Goal: Register for event/course

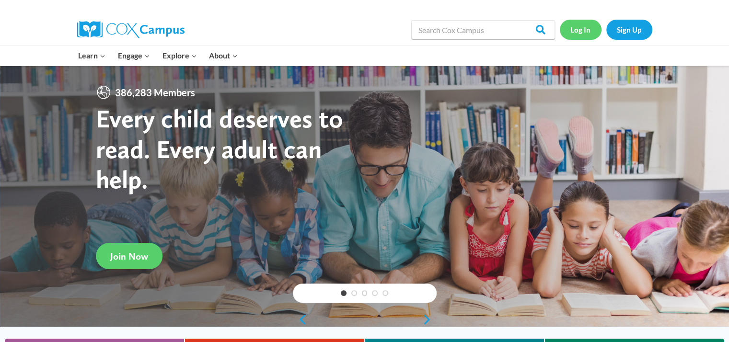
click at [583, 30] on link "Log In" at bounding box center [581, 30] width 42 height 20
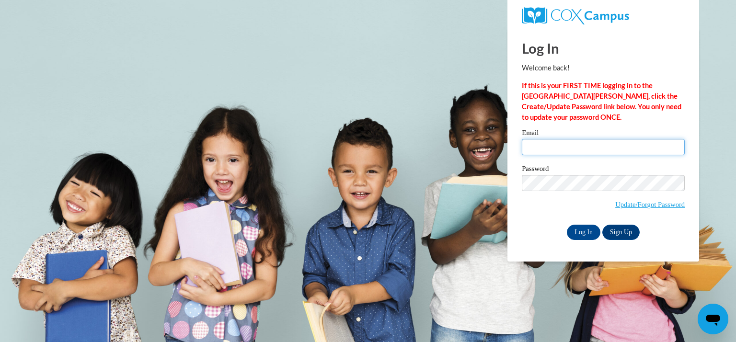
click at [534, 148] on input "Email" at bounding box center [603, 147] width 163 height 16
click at [549, 144] on input "gibbsl2Kmsd.edu" at bounding box center [603, 147] width 163 height 16
click at [556, 147] on input "gibbsl@Kmsd.edu" at bounding box center [603, 147] width 163 height 16
type input "gibbsl@kmsd.edu"
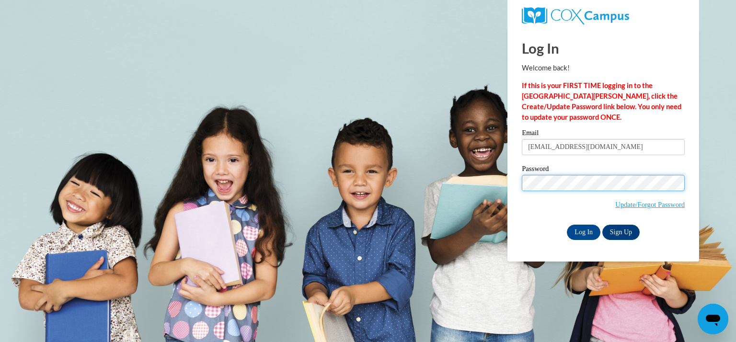
click at [567, 225] on input "Log In" at bounding box center [584, 232] width 34 height 15
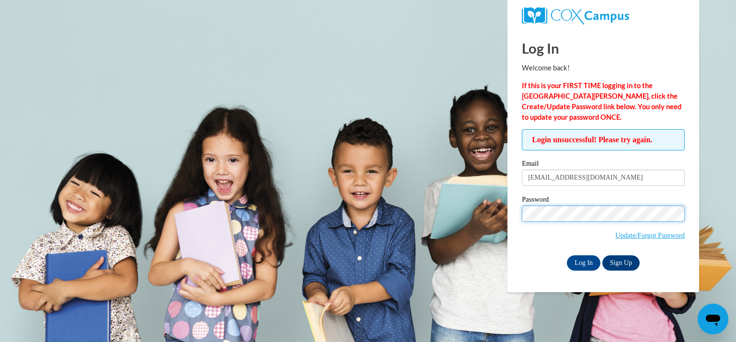
click at [567, 255] on input "Log In" at bounding box center [584, 262] width 34 height 15
click at [645, 234] on link "Update/Forgot Password" at bounding box center [649, 235] width 69 height 8
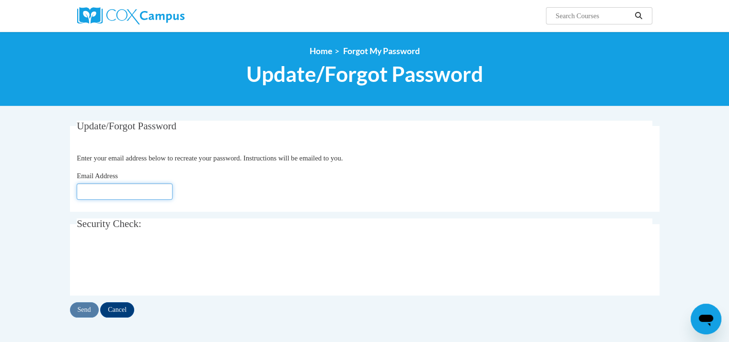
click at [126, 192] on input "Email Address" at bounding box center [125, 192] width 96 height 16
type input "gibbsl@kmsd.edu"
click at [90, 309] on input "Send" at bounding box center [84, 309] width 29 height 15
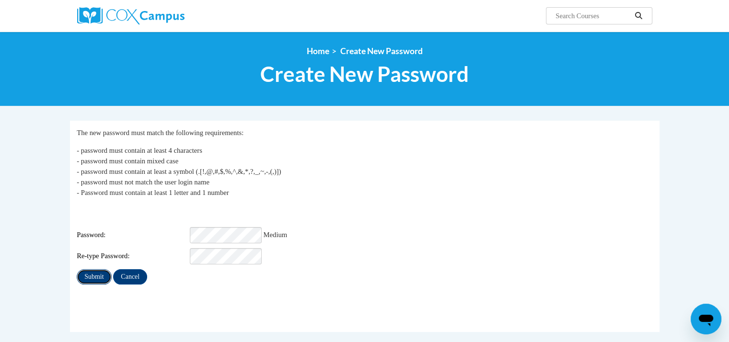
click at [100, 274] on input "Submit" at bounding box center [94, 276] width 35 height 15
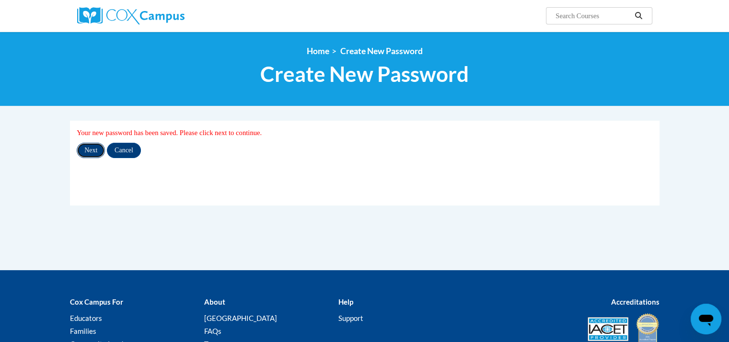
click at [93, 151] on input "Next" at bounding box center [91, 150] width 28 height 15
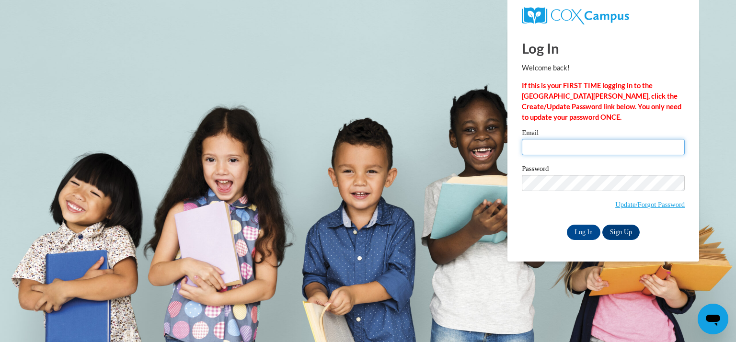
click at [529, 151] on input "Email" at bounding box center [603, 147] width 163 height 16
type input "gibbsl@kmsd.edu"
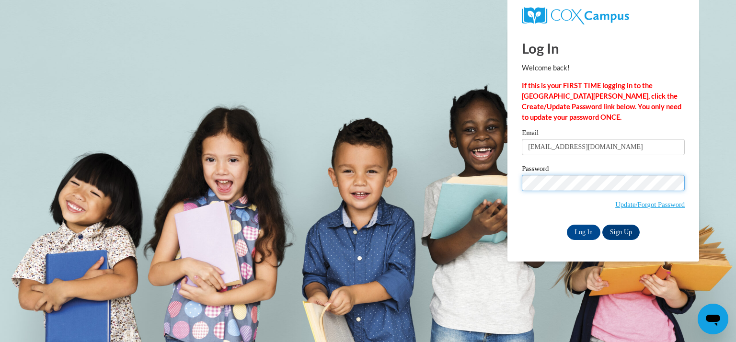
click at [567, 225] on input "Log In" at bounding box center [584, 232] width 34 height 15
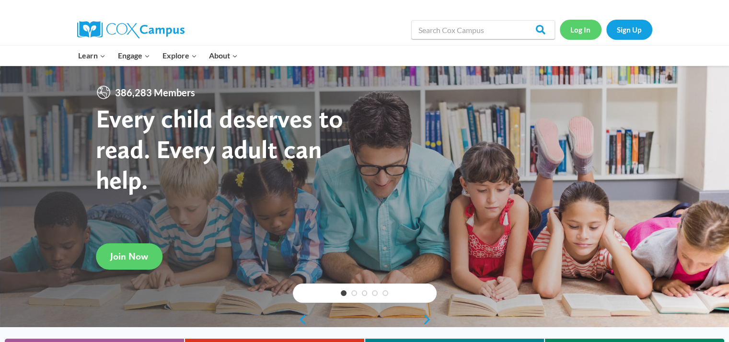
click at [587, 26] on link "Log In" at bounding box center [581, 30] width 42 height 20
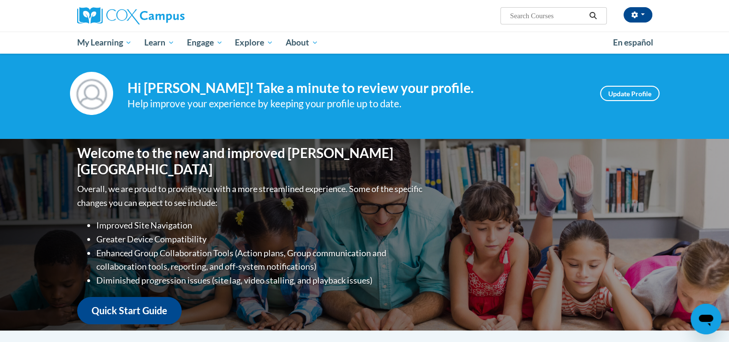
scroll to position [5, 0]
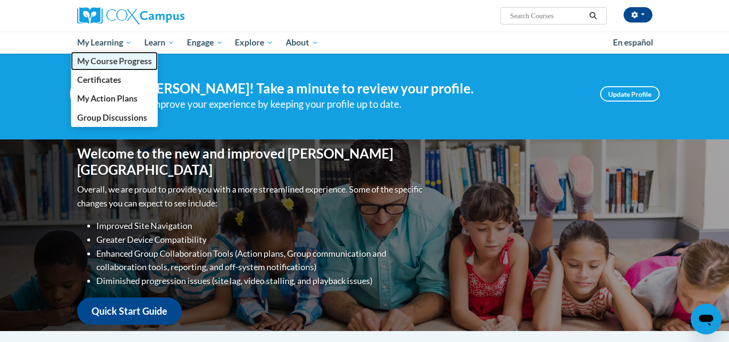
click at [104, 59] on span "My Course Progress" at bounding box center [114, 61] width 75 height 10
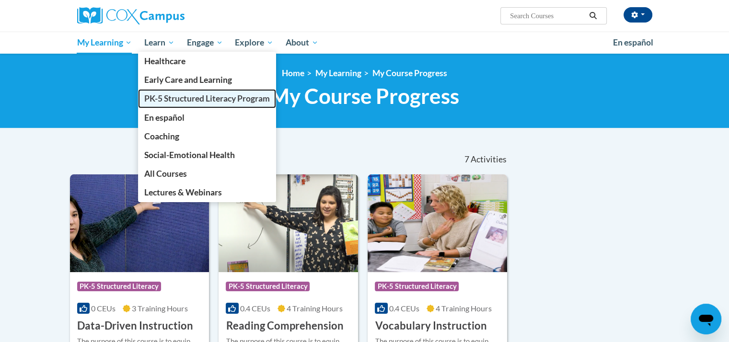
click at [173, 100] on span "PK-5 Structured Literacy Program" at bounding box center [207, 98] width 126 height 10
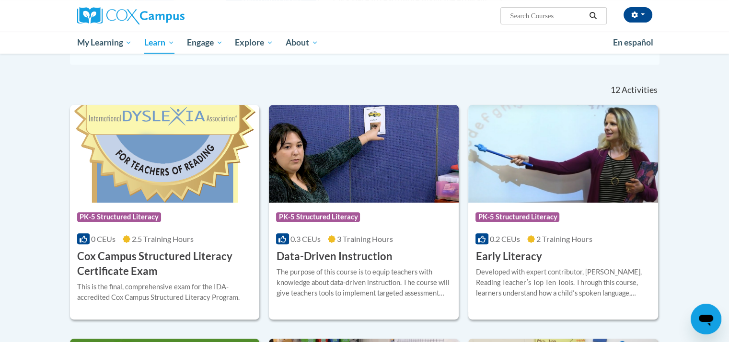
scroll to position [260, 0]
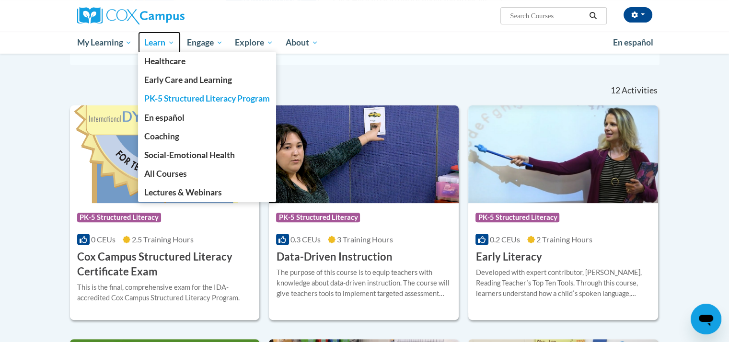
click at [157, 46] on span "Learn" at bounding box center [159, 43] width 30 height 12
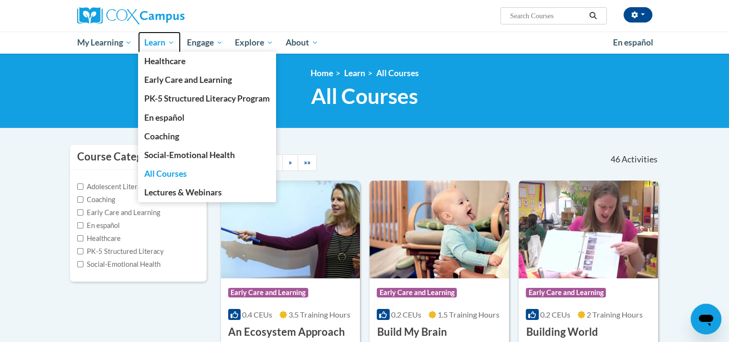
click at [155, 40] on span "Learn" at bounding box center [159, 43] width 30 height 12
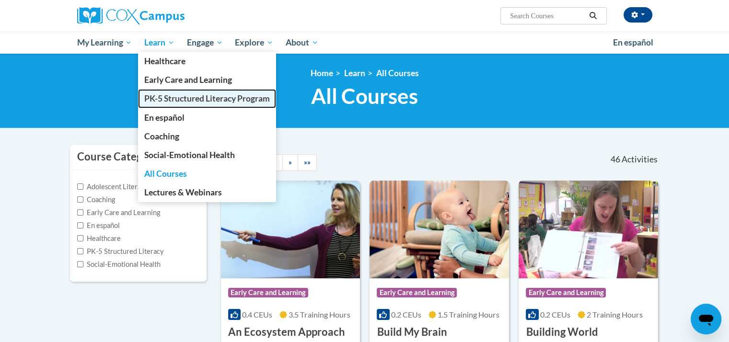
click at [169, 105] on link "PK-5 Structured Literacy Program" at bounding box center [207, 98] width 138 height 19
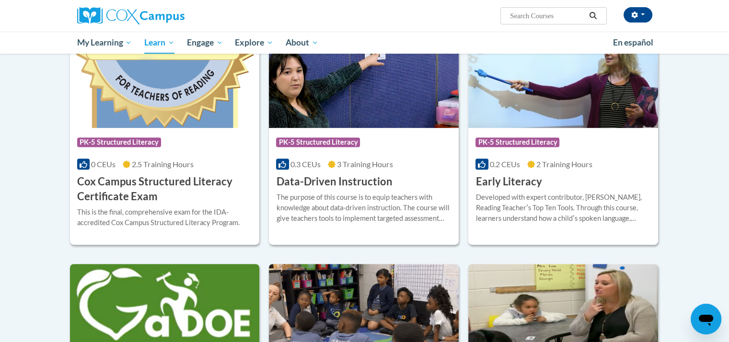
scroll to position [383, 0]
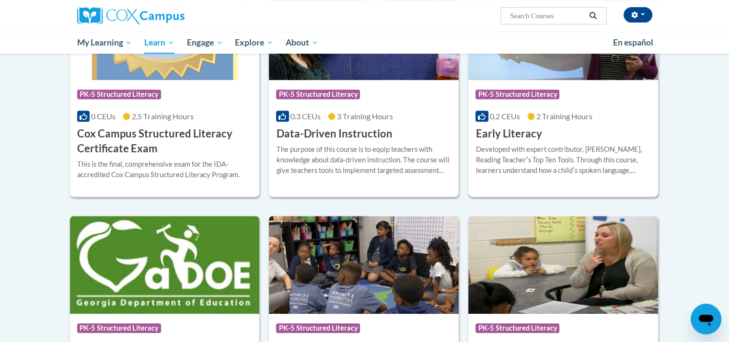
click at [613, 116] on div "0.2 CEUs 2 Training Hours" at bounding box center [562, 116] width 175 height 11
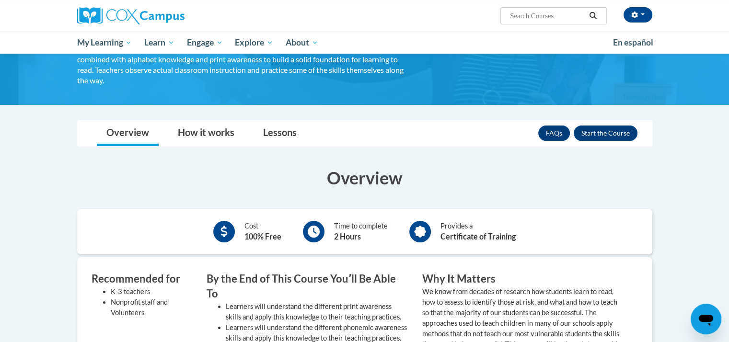
scroll to position [48, 0]
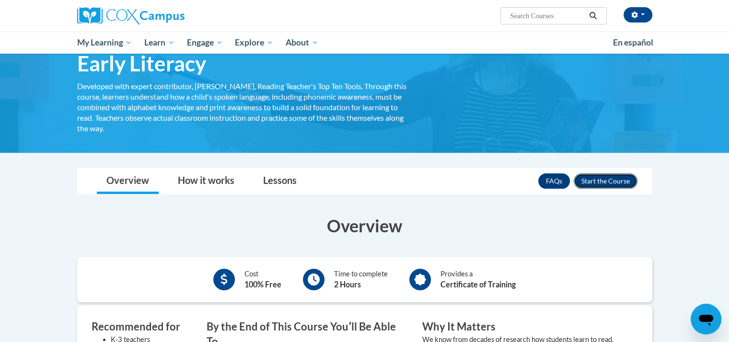
click at [603, 176] on button "Enroll" at bounding box center [606, 180] width 64 height 15
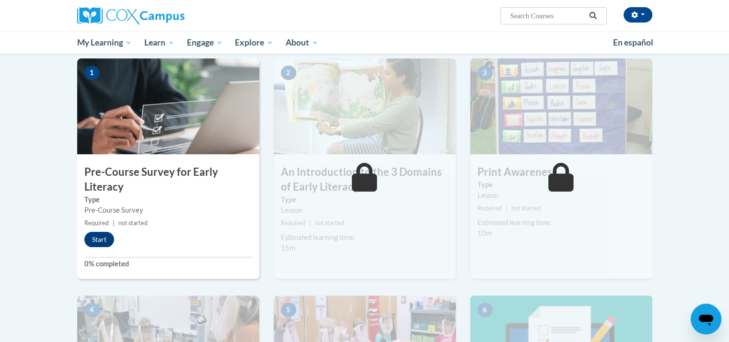
click at [165, 103] on img at bounding box center [168, 106] width 182 height 96
click at [105, 239] on button "Start" at bounding box center [99, 239] width 30 height 15
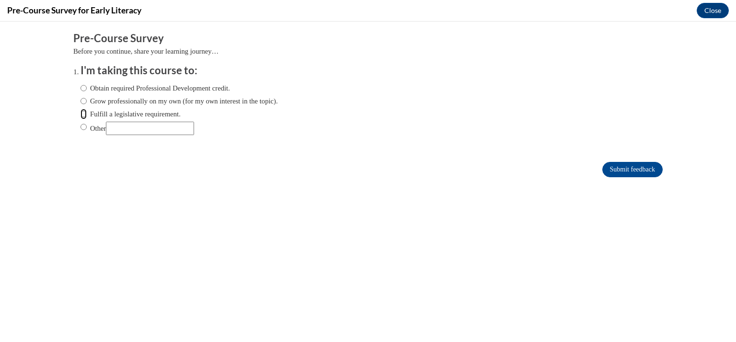
click at [81, 114] on input "Fulfill a legislative requirement." at bounding box center [84, 114] width 6 height 11
radio input "true"
click at [646, 166] on input "Submit feedback" at bounding box center [632, 169] width 60 height 15
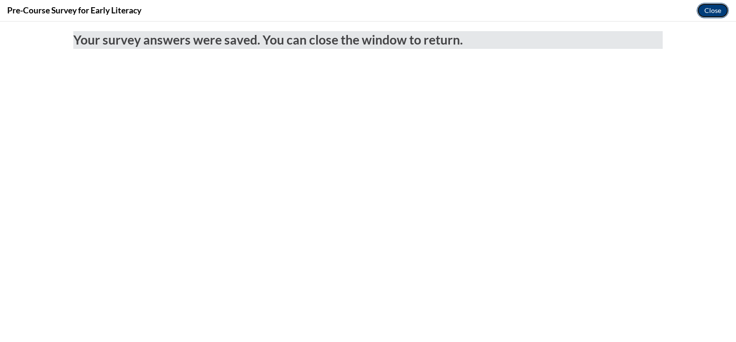
click at [709, 8] on button "Close" at bounding box center [713, 10] width 32 height 15
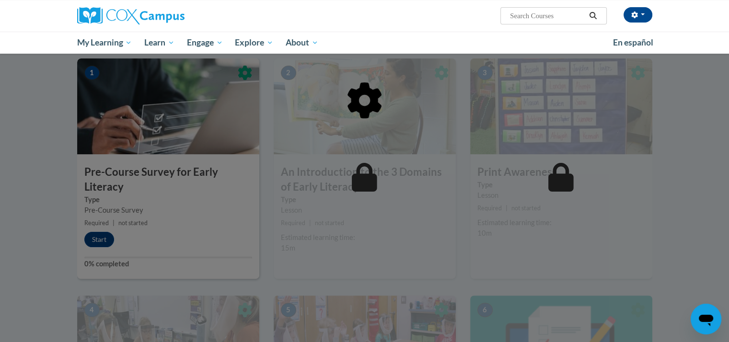
click at [391, 131] on div at bounding box center [364, 149] width 575 height 182
click at [101, 237] on div at bounding box center [364, 149] width 575 height 182
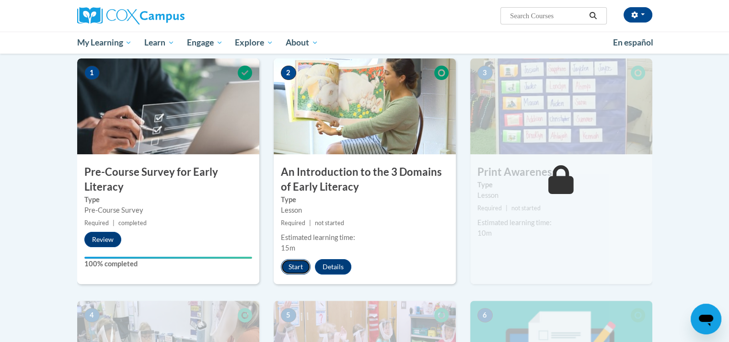
click at [290, 262] on button "Start" at bounding box center [296, 266] width 30 height 15
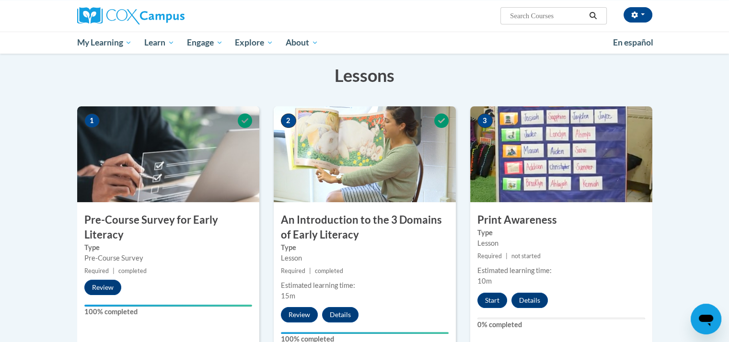
scroll to position [192, 0]
